Goal: Find specific page/section: Find specific page/section

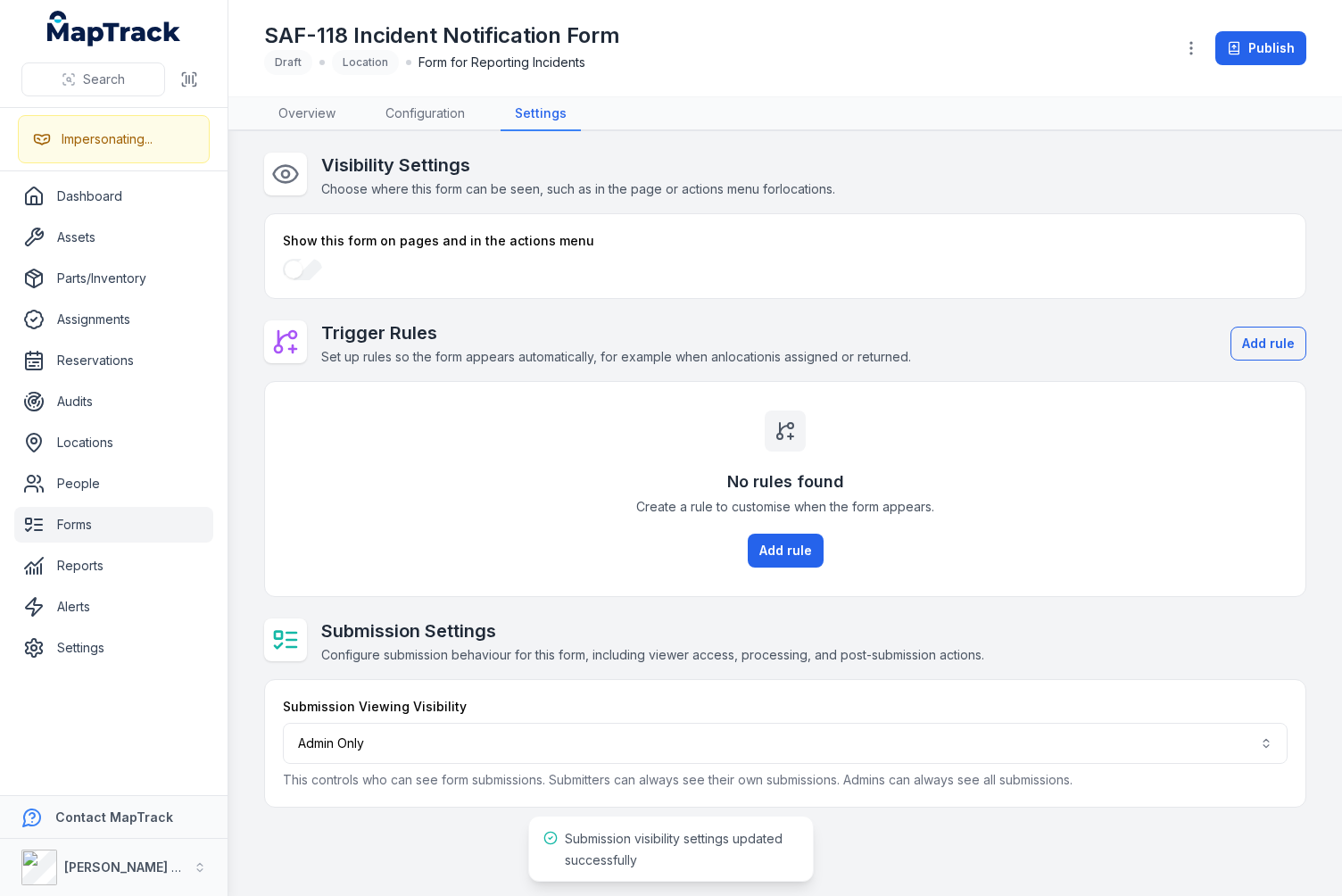
click at [282, 110] on link "Overview" at bounding box center [306, 114] width 85 height 34
click at [604, 26] on h1 "SAF-118 Incident Notification Form" at bounding box center [442, 36] width 356 height 29
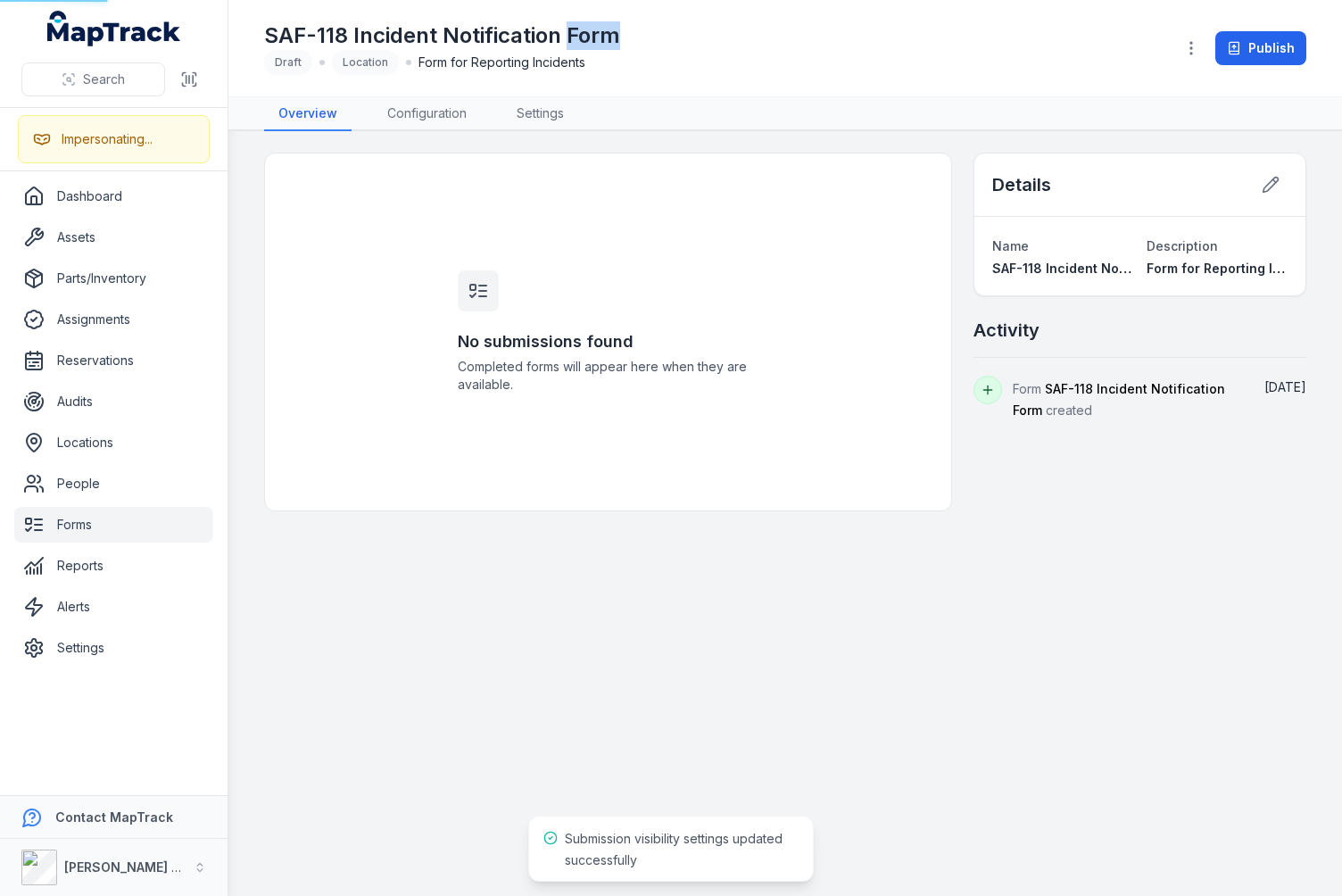
click at [604, 26] on h1 "SAF-118 Incident Notification Form" at bounding box center [442, 36] width 356 height 29
click at [715, 40] on div "SAF-118 Incident Notification Form Draft Location Form for Reporting Incidents" at bounding box center [712, 48] width 896 height 54
click at [1171, 427] on div "No submissions found Completed forms will appear here when they are available. …" at bounding box center [785, 332] width 1042 height 359
click at [1085, 532] on main "No submissions found Completed forms will appear here when they are available. …" at bounding box center [785, 514] width 1113 height 765
click at [1086, 523] on main "No submissions found Completed forms will appear here when they are available. …" at bounding box center [785, 514] width 1113 height 765
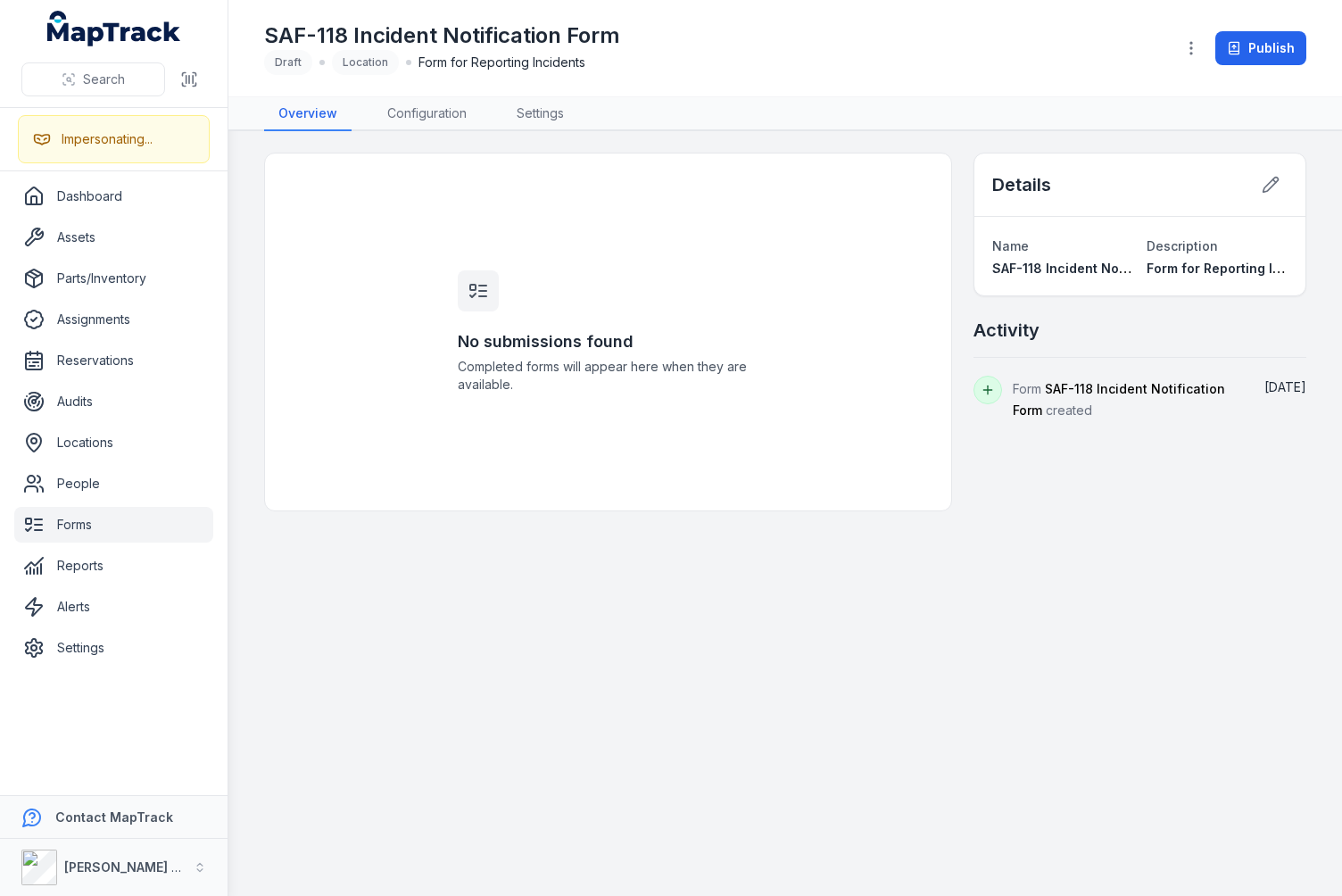
click at [1122, 119] on nav "Overview Configuration Settings" at bounding box center [785, 114] width 1042 height 34
click at [1124, 63] on div "SAF-118 Incident Notification Form Draft Location Form for Reporting Incidents" at bounding box center [712, 48] width 896 height 54
click at [741, 68] on div "SAF-118 Incident Notification Form Draft Location Form for Reporting Incidents" at bounding box center [712, 48] width 896 height 54
click at [1021, 447] on div "No submissions found Completed forms will appear here when they are available. …" at bounding box center [785, 332] width 1042 height 359
drag, startPoint x: 638, startPoint y: 564, endPoint x: 600, endPoint y: 394, distance: 174.2
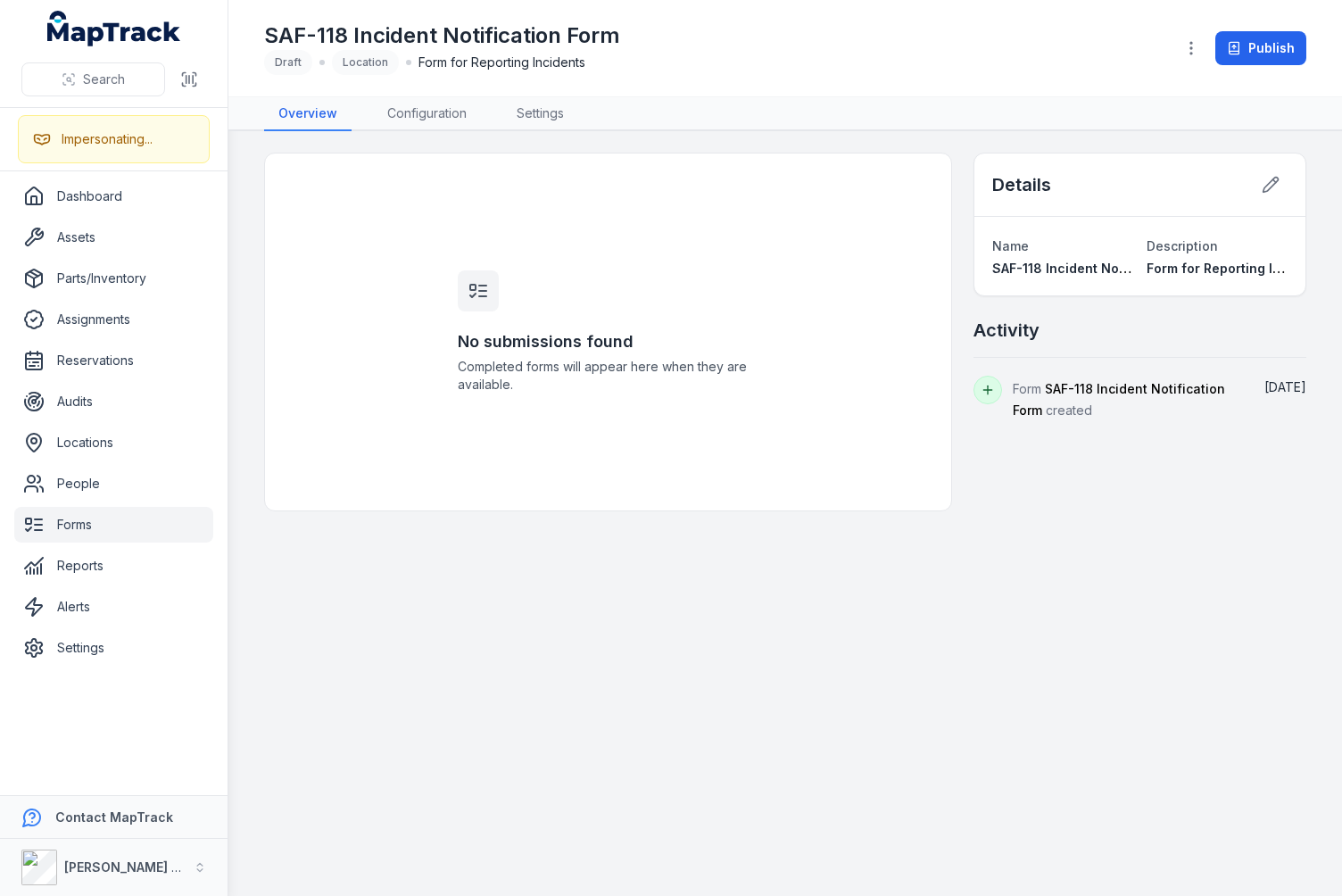
click at [638, 563] on main "No submissions found Completed forms will appear here when they are available. …" at bounding box center [785, 514] width 1113 height 765
click at [603, 346] on h3 "No submissions found" at bounding box center [608, 342] width 300 height 25
drag, startPoint x: 698, startPoint y: 322, endPoint x: 654, endPoint y: 183, distance: 145.8
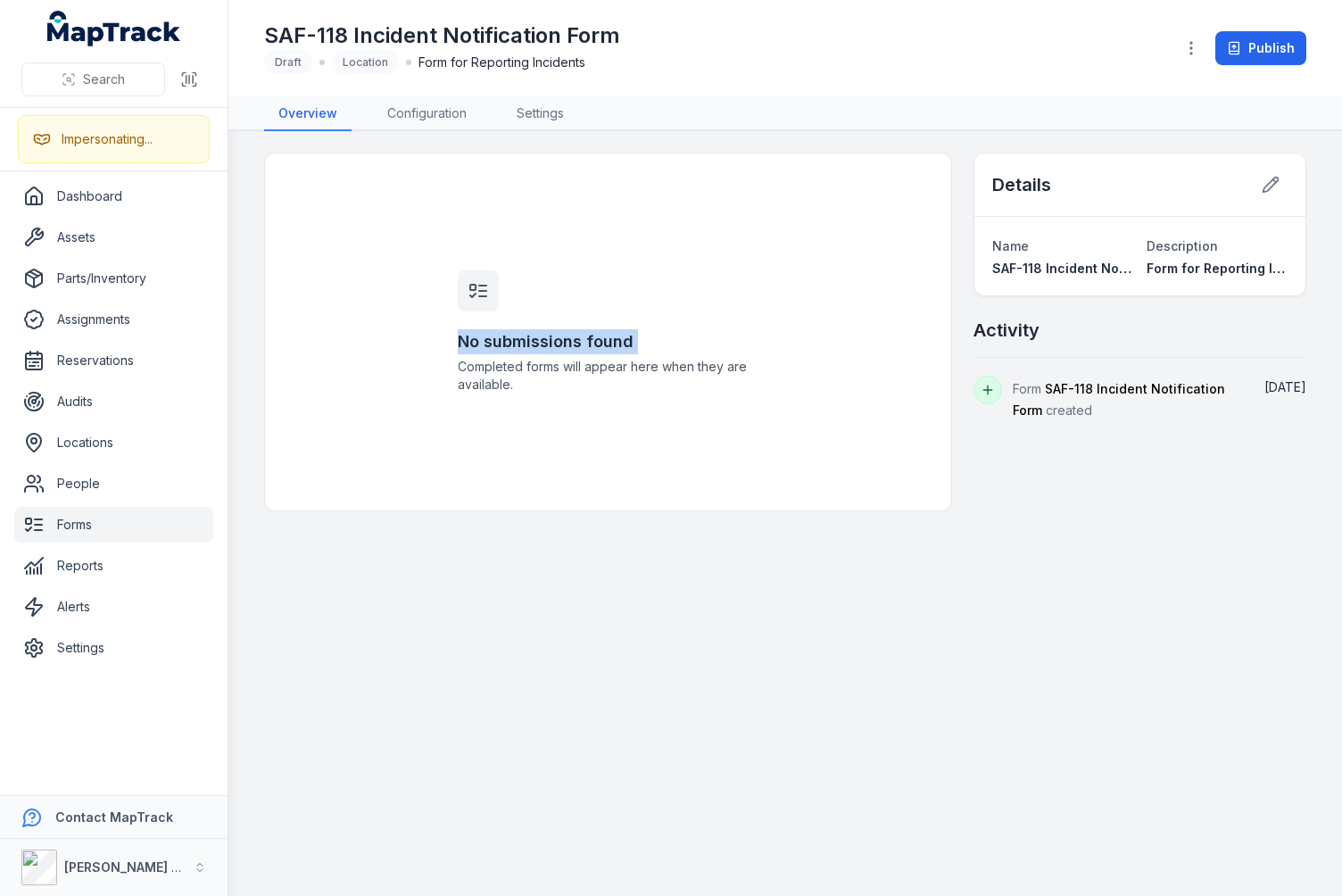
click at [698, 322] on div "No submissions found Completed forms will appear here when they are available." at bounding box center [608, 332] width 343 height 357
click at [685, 72] on div "SAF-118 Incident Notification Form Draft Location Form for Reporting Incidents" at bounding box center [712, 48] width 896 height 54
click at [690, 105] on nav "Overview Configuration Settings" at bounding box center [785, 114] width 1042 height 34
click at [705, 67] on div "SAF-118 Incident Notification Form Draft Location Form for Reporting Incidents" at bounding box center [712, 48] width 896 height 54
click at [751, 34] on div "SAF-118 Incident Notification Form Draft Location Form for Reporting Incidents" at bounding box center [712, 48] width 896 height 54
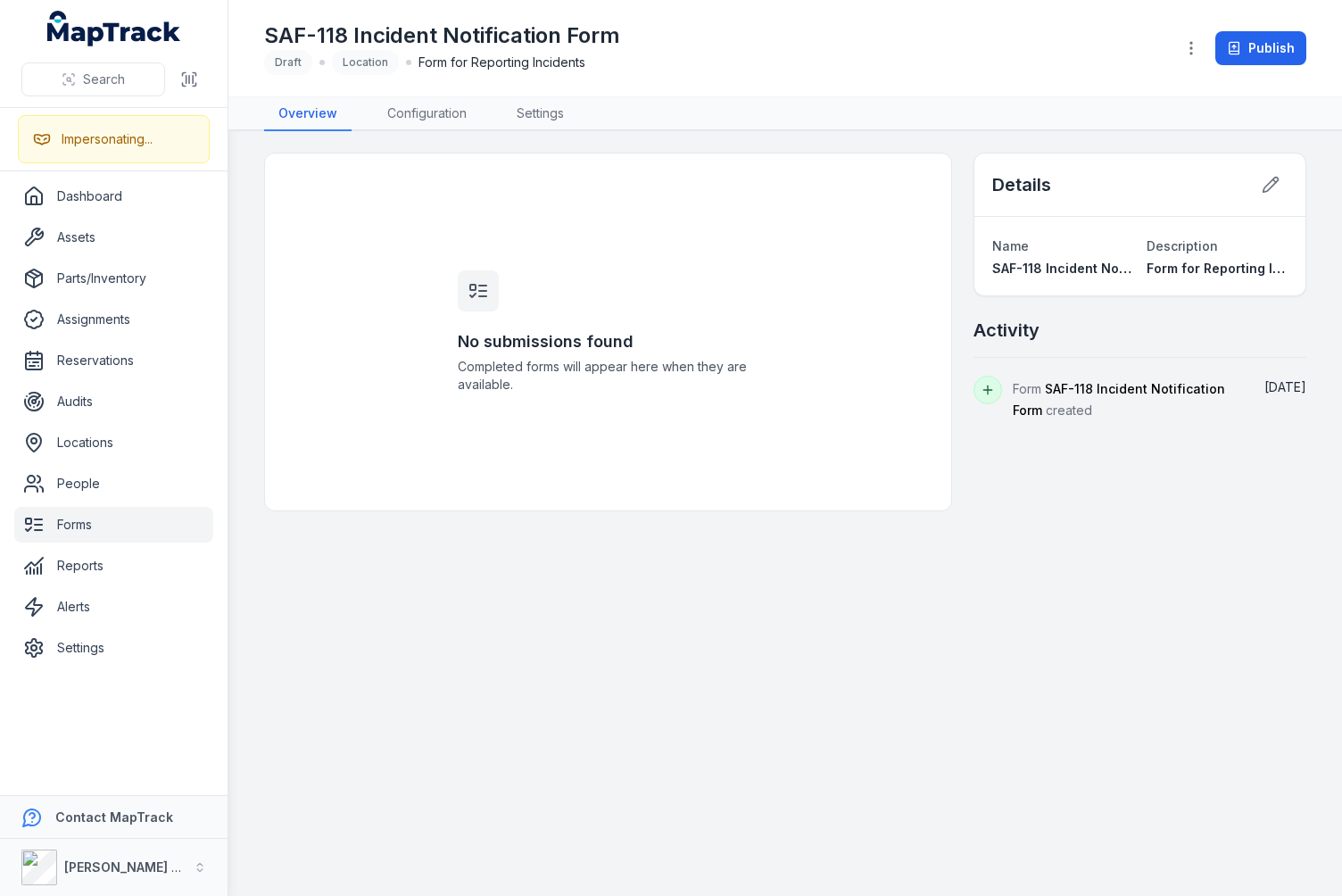
click at [751, 34] on div "SAF-118 Incident Notification Form Draft Location Form for Reporting Incidents" at bounding box center [712, 48] width 896 height 54
click at [826, 303] on div "No submissions found Completed forms will appear here when they are available." at bounding box center [608, 332] width 688 height 359
click at [1124, 570] on main "No submissions found Completed forms will appear here when they are available. …" at bounding box center [785, 514] width 1113 height 765
click at [805, 561] on main "No submissions found Completed forms will appear here when they are available. …" at bounding box center [785, 514] width 1113 height 765
click at [867, 218] on div "No submissions found Completed forms will appear here when they are available." at bounding box center [608, 332] width 688 height 359
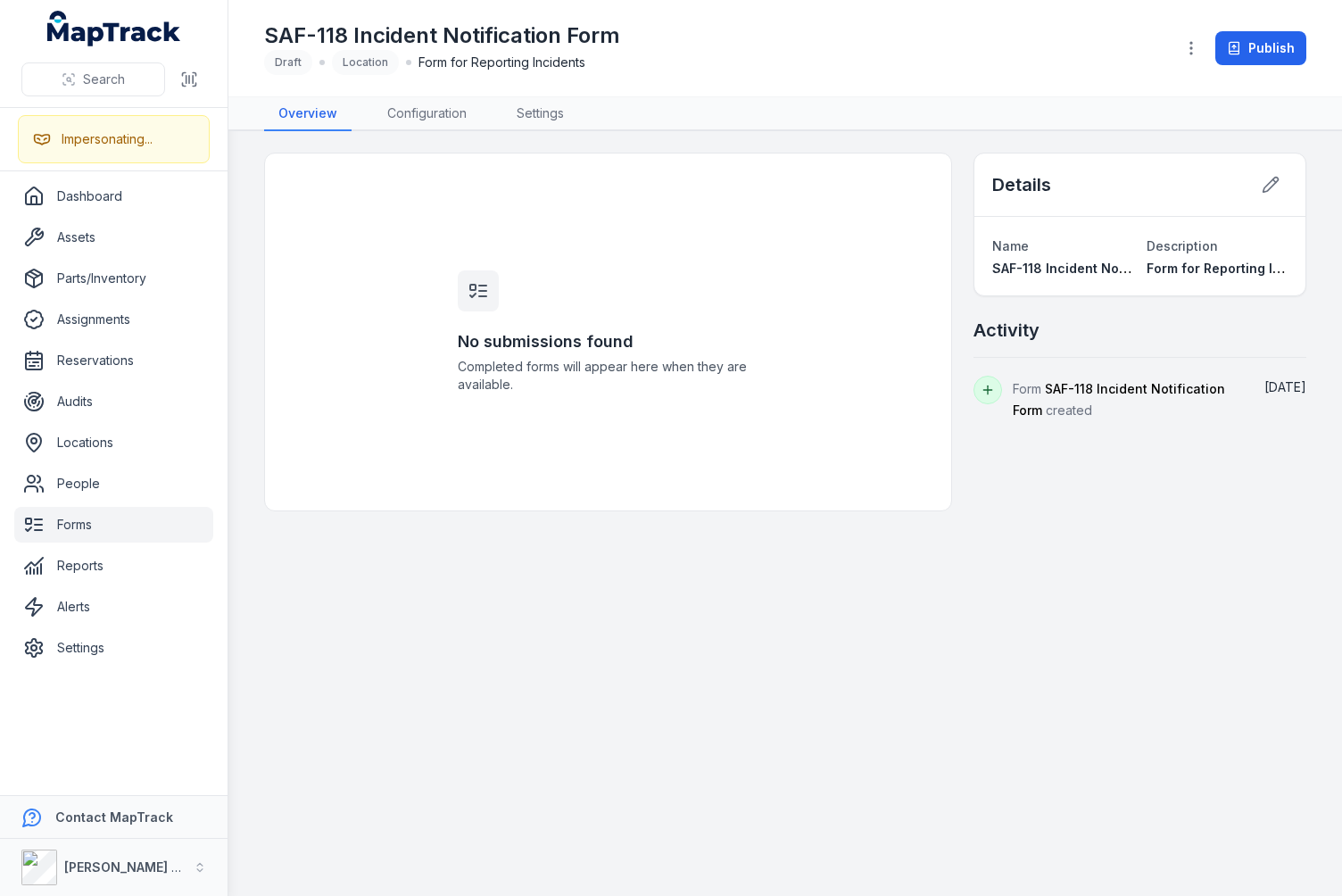
click at [894, 77] on div "SAF-118 Incident Notification Form Draft Location Form for Reporting Incidents …" at bounding box center [785, 48] width 1042 height 82
click at [1048, 45] on div "SAF-118 Incident Notification Form Draft Location Form for Reporting Incidents" at bounding box center [712, 48] width 896 height 54
click at [1037, 78] on div "SAF-118 Incident Notification Form Draft Location Form for Reporting Incidents …" at bounding box center [785, 48] width 1042 height 82
